Goal: Task Accomplishment & Management: Complete application form

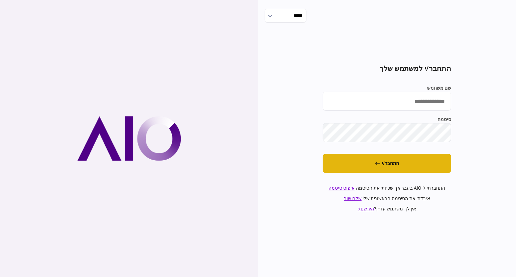
type input "**********"
click at [422, 163] on button "התחבר/י" at bounding box center [387, 163] width 128 height 19
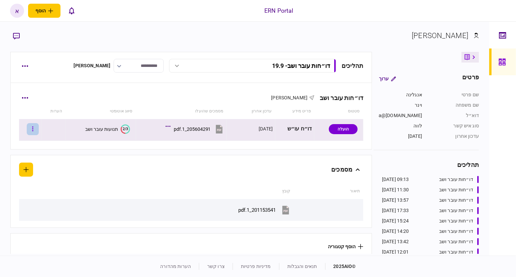
click at [35, 130] on button "button" at bounding box center [33, 129] width 12 height 12
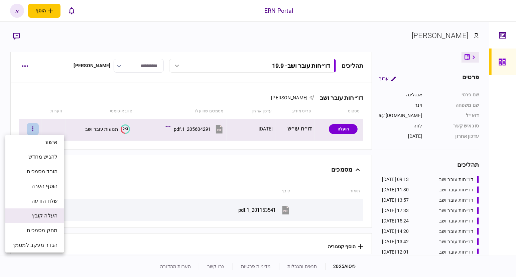
click at [51, 214] on span "העלה קובץ" at bounding box center [45, 216] width 26 height 8
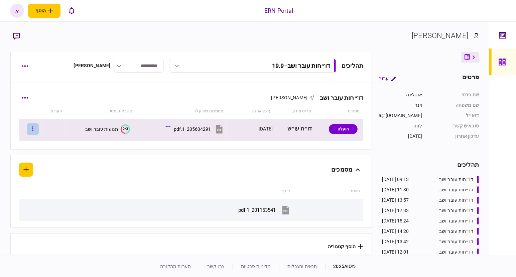
click at [38, 128] on button "button" at bounding box center [33, 129] width 12 height 12
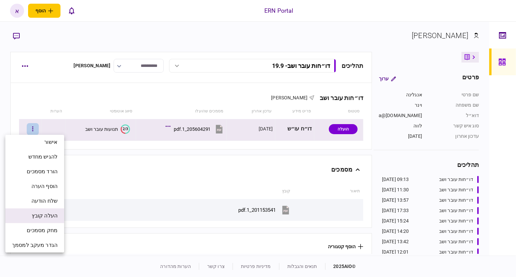
click at [43, 212] on span "העלה קובץ" at bounding box center [45, 216] width 26 height 8
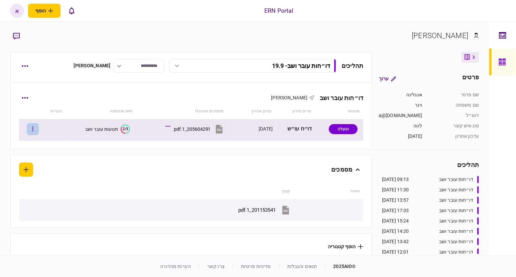
click at [39, 126] on button "button" at bounding box center [33, 129] width 12 height 12
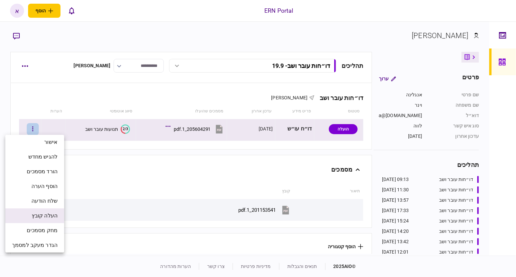
click at [48, 220] on li "העלה קובץ" at bounding box center [34, 215] width 59 height 15
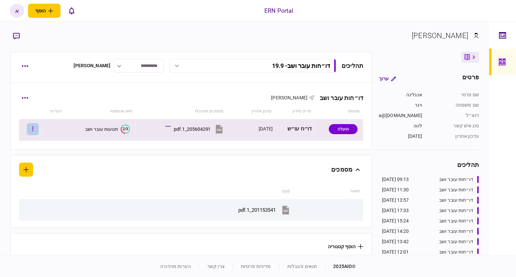
click at [33, 126] on icon "button" at bounding box center [32, 129] width 1 height 6
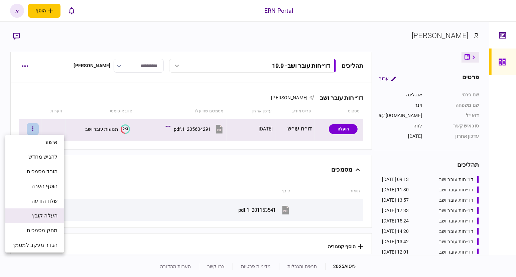
click at [47, 220] on li "העלה קובץ" at bounding box center [34, 215] width 59 height 15
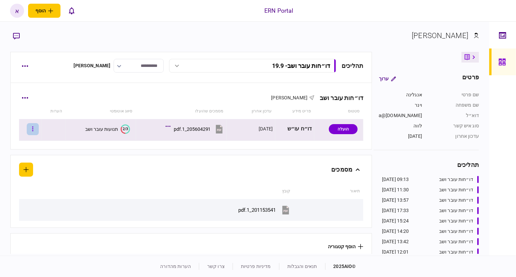
click at [39, 130] on button "button" at bounding box center [33, 129] width 12 height 12
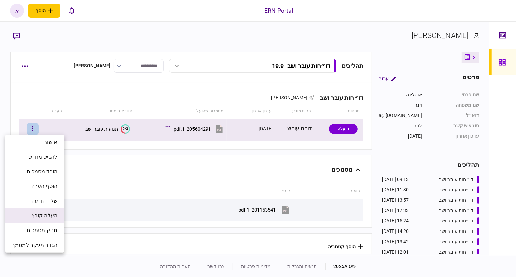
click at [45, 219] on span "העלה קובץ" at bounding box center [45, 216] width 26 height 8
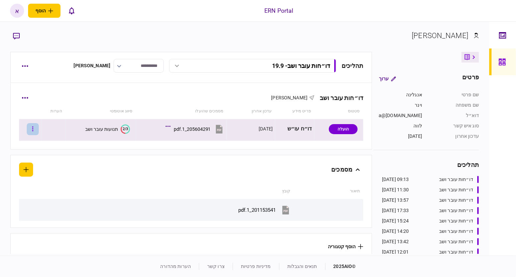
click at [37, 132] on button "button" at bounding box center [33, 129] width 12 height 12
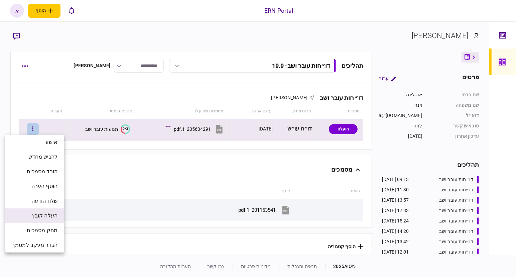
click at [41, 217] on span "העלה קובץ" at bounding box center [45, 216] width 26 height 8
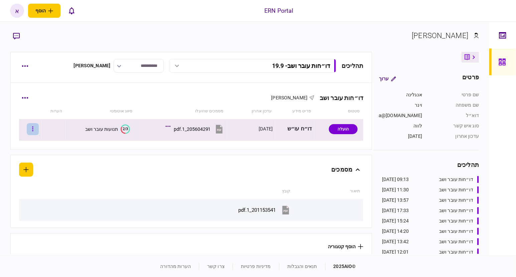
click at [33, 130] on icon "button" at bounding box center [32, 128] width 1 height 5
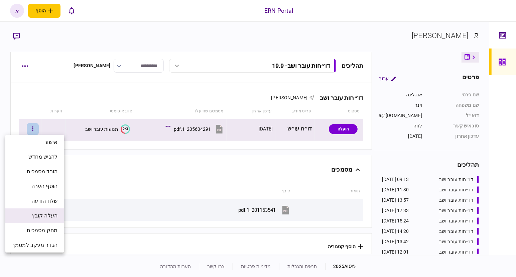
click at [40, 216] on span "העלה קובץ" at bounding box center [45, 216] width 26 height 8
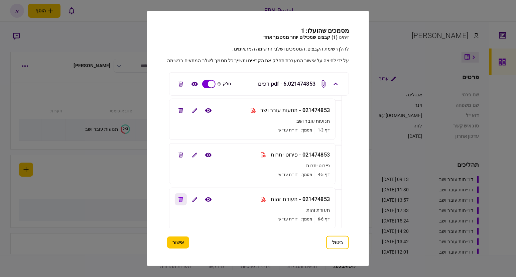
click at [176, 199] on button "edit file" at bounding box center [181, 199] width 12 height 12
click at [180, 152] on button "edit file" at bounding box center [181, 155] width 12 height 12
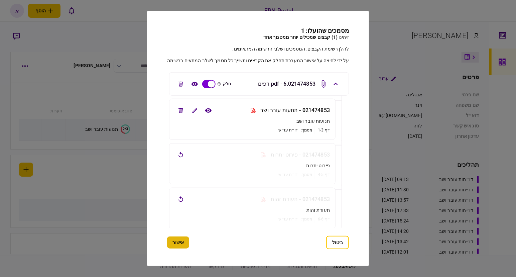
click at [174, 244] on button "אישור" at bounding box center [178, 242] width 22 height 12
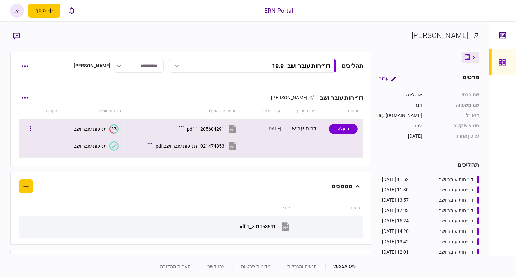
click at [101, 145] on div "תנועות עובר ושב" at bounding box center [90, 145] width 33 height 5
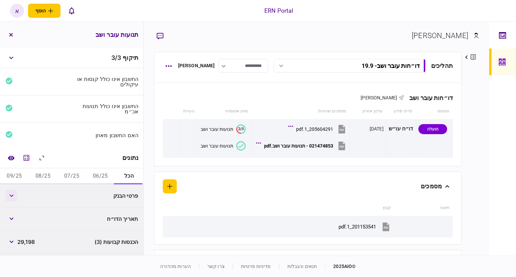
click at [8, 194] on button "button" at bounding box center [11, 196] width 12 height 12
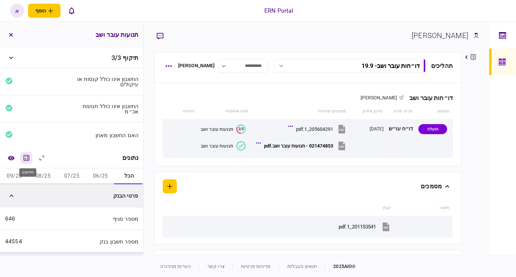
click at [28, 158] on icon "מחשבון" at bounding box center [26, 158] width 8 height 8
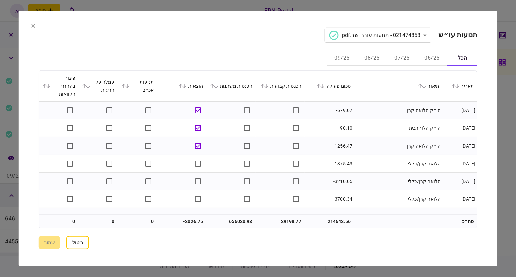
click at [437, 56] on button "06/25" at bounding box center [432, 58] width 30 height 16
click at [320, 84] on icon at bounding box center [319, 86] width 4 height 5
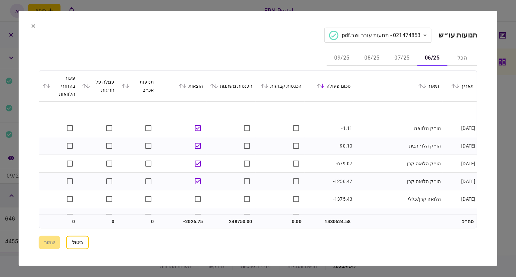
scroll to position [28, 0]
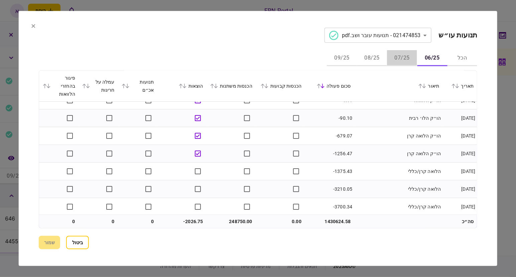
click at [405, 59] on button "07/25" at bounding box center [402, 58] width 30 height 16
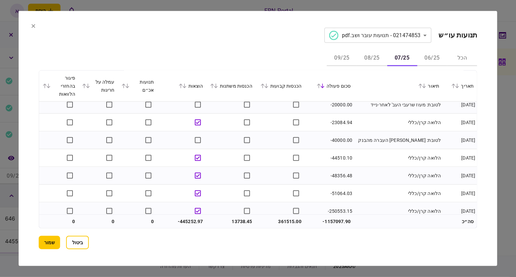
scroll to position [548, 0]
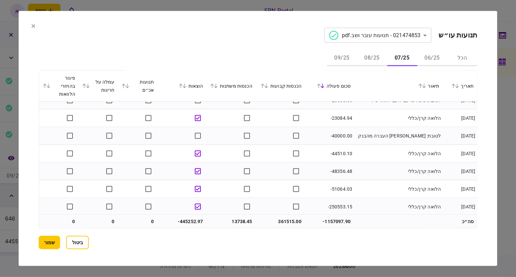
click at [373, 60] on button "08/25" at bounding box center [372, 58] width 30 height 16
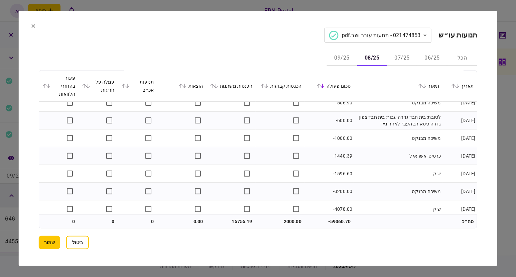
scroll to position [241, 0]
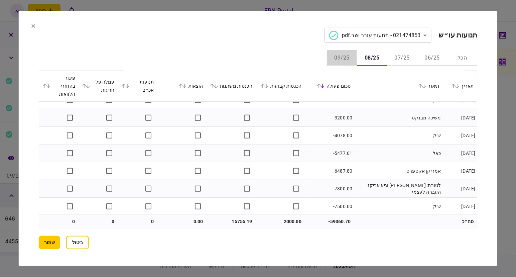
click at [334, 58] on button "09/25" at bounding box center [342, 58] width 30 height 16
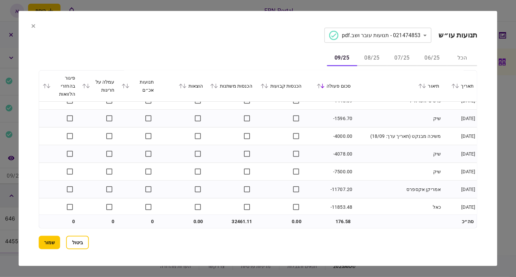
scroll to position [205, 0]
click at [46, 240] on button "שמור" at bounding box center [49, 242] width 21 height 13
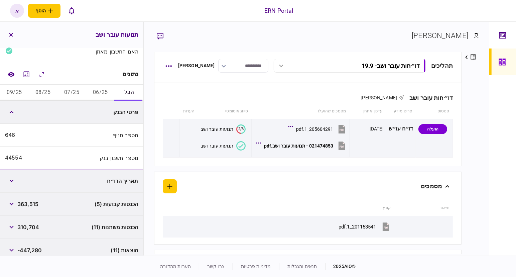
scroll to position [125, 0]
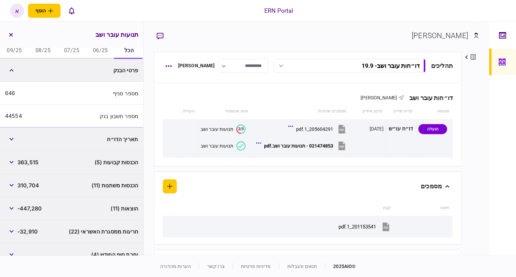
click at [98, 52] on button "06/25" at bounding box center [100, 51] width 29 height 16
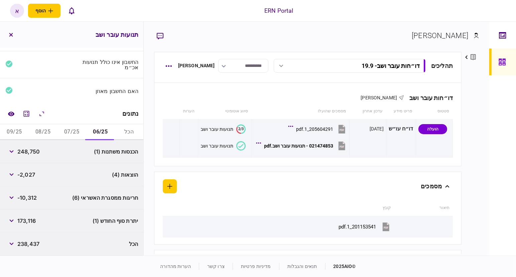
scroll to position [43, 0]
click at [74, 131] on button "07/25" at bounding box center [72, 133] width 29 height 16
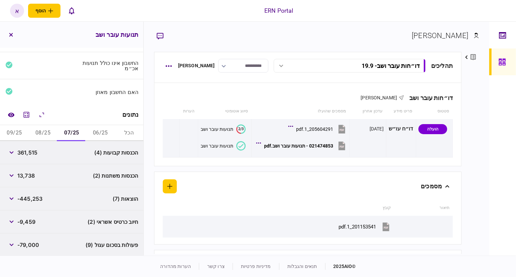
scroll to position [112, 0]
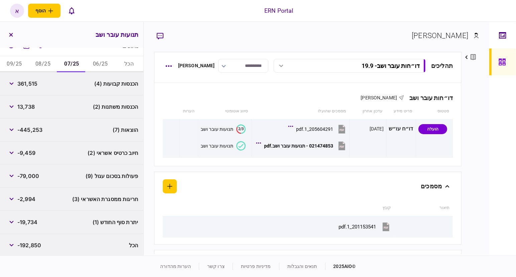
click at [49, 63] on button "08/25" at bounding box center [43, 64] width 29 height 16
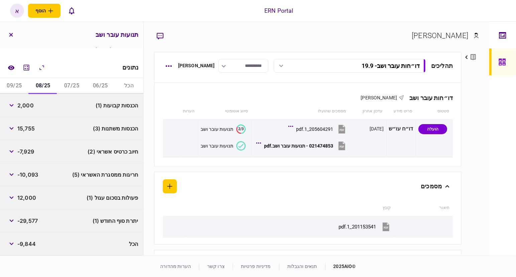
scroll to position [89, 0]
click at [19, 85] on button "09/25" at bounding box center [14, 87] width 29 height 16
